Goal: Check status: Check status

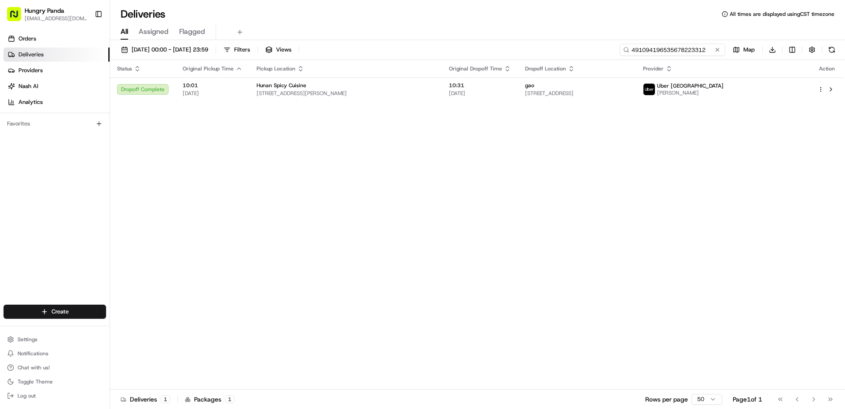
click at [664, 50] on input "491094196535678223312" at bounding box center [673, 50] width 106 height 12
paste input "642699681565273593173"
type input "6426996815652735931732"
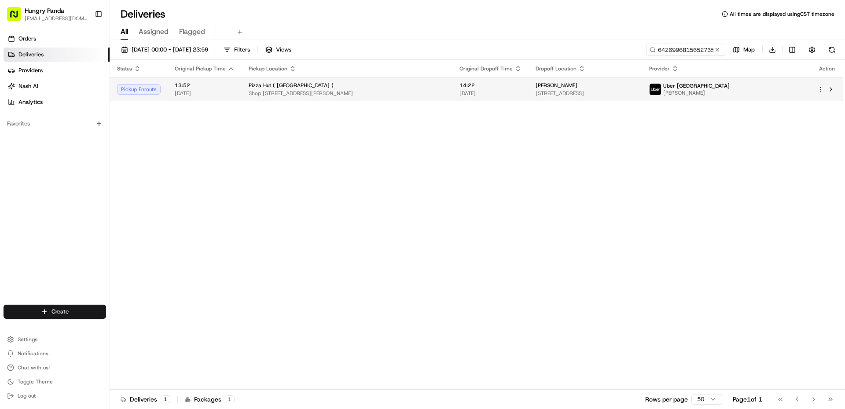
click at [486, 90] on span "[DATE]" at bounding box center [491, 93] width 62 height 7
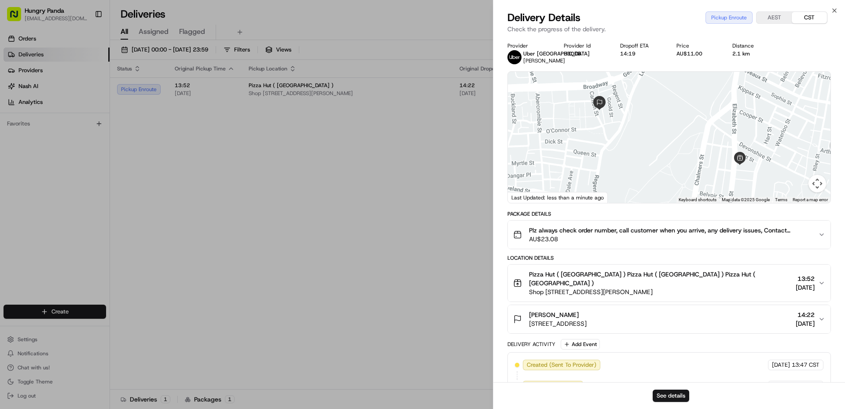
drag, startPoint x: 695, startPoint y: 151, endPoint x: 640, endPoint y: 128, distance: 59.9
click at [648, 132] on div at bounding box center [669, 137] width 323 height 131
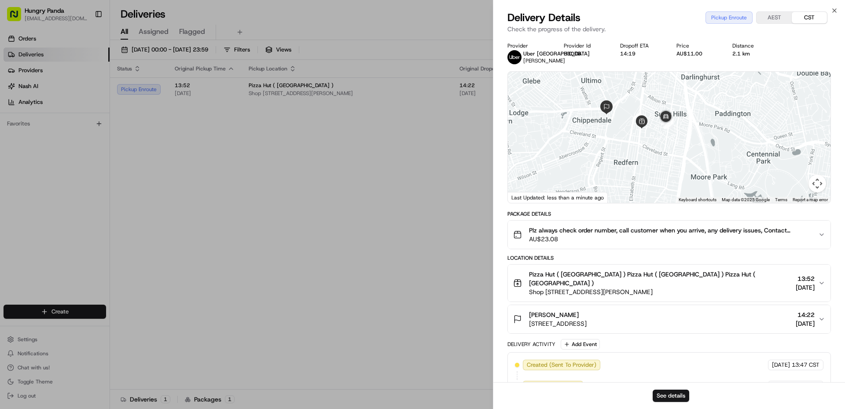
drag, startPoint x: 639, startPoint y: 128, endPoint x: 643, endPoint y: 131, distance: 5.3
click at [643, 131] on div at bounding box center [669, 137] width 323 height 131
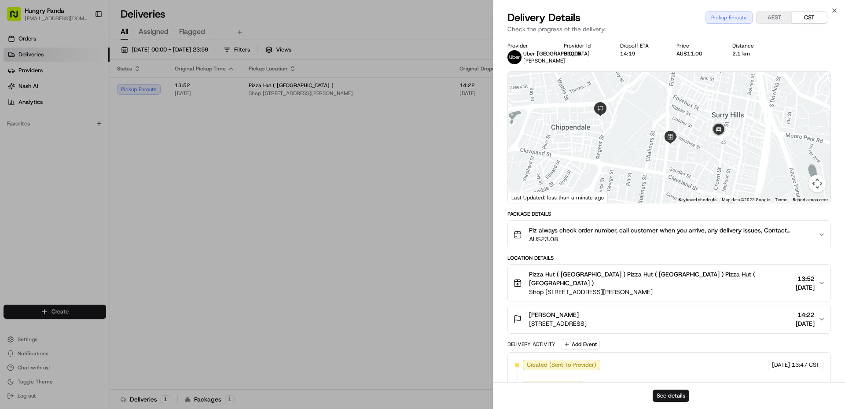
drag, startPoint x: 665, startPoint y: 140, endPoint x: 674, endPoint y: 158, distance: 21.3
click at [674, 158] on div at bounding box center [669, 137] width 323 height 131
